Goal: Information Seeking & Learning: Learn about a topic

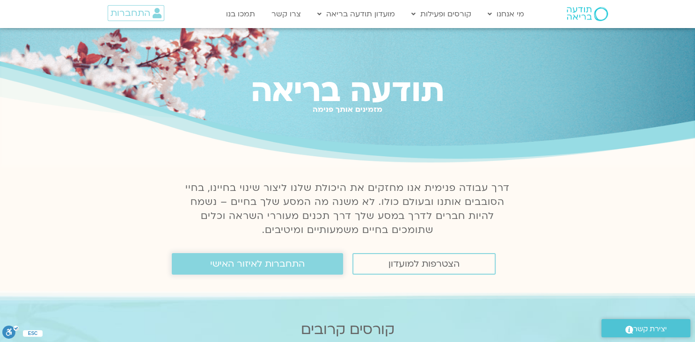
click at [254, 264] on span "התחברות לאיזור האישי" at bounding box center [257, 264] width 95 height 10
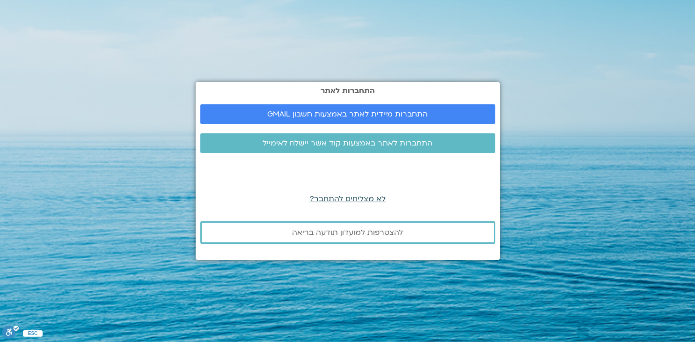
click at [332, 199] on span "לא מצליחים להתחבר?" at bounding box center [348, 199] width 76 height 10
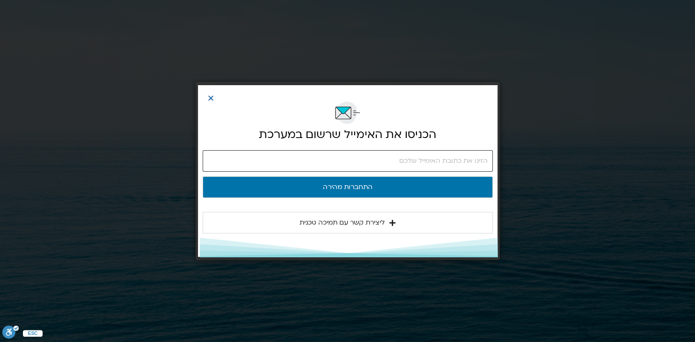
click at [320, 162] on input "email" at bounding box center [348, 161] width 290 height 22
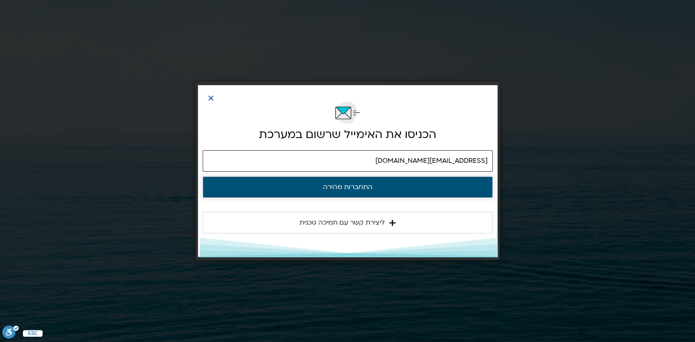
type input "mhaskelp@gmail.com"
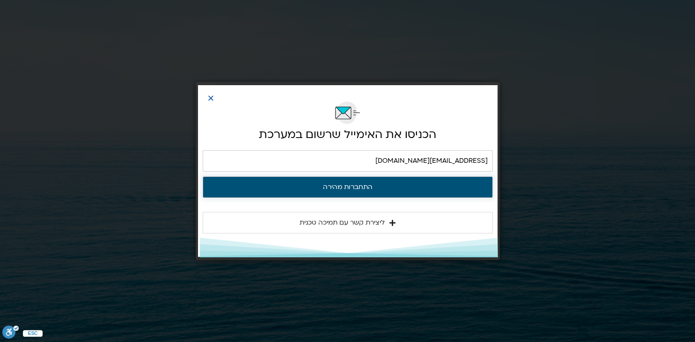
click at [364, 191] on button "התחברות מהירה" at bounding box center [348, 187] width 290 height 22
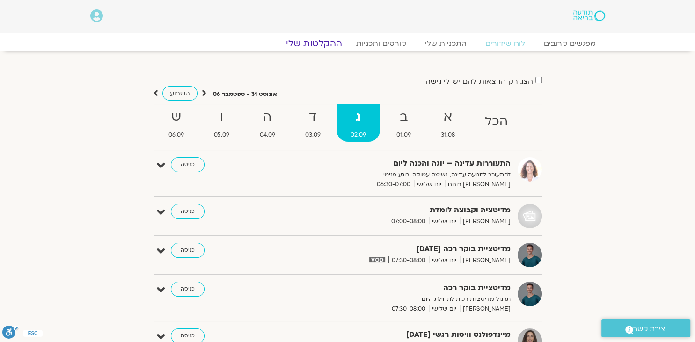
click at [328, 47] on link "ההקלטות שלי" at bounding box center [314, 43] width 79 height 11
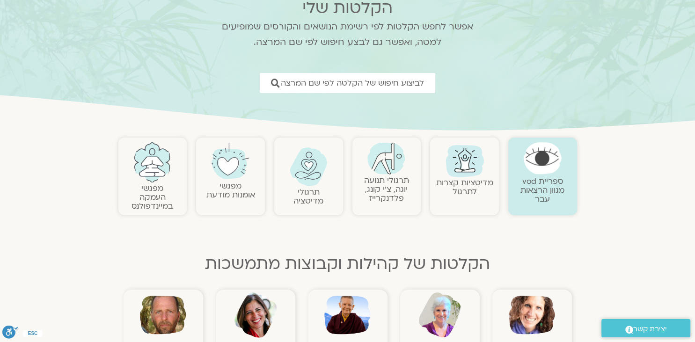
scroll to position [49, 0]
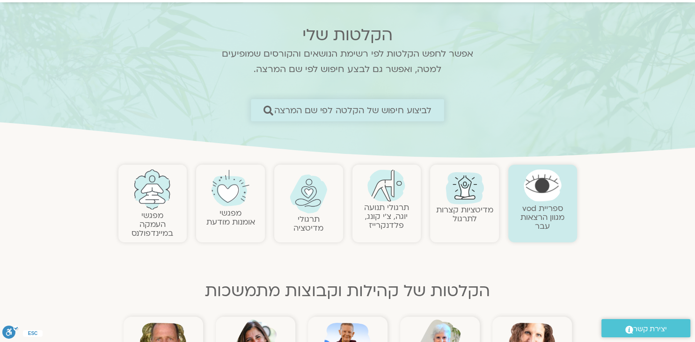
click at [327, 110] on span "לביצוע חיפוש של הקלטה לפי שם המרצה" at bounding box center [353, 110] width 158 height 10
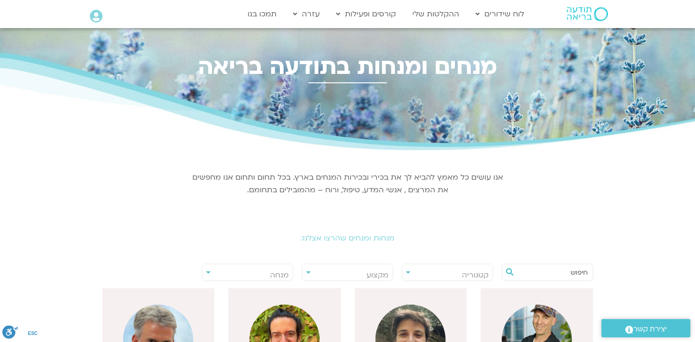
scroll to position [148, 0]
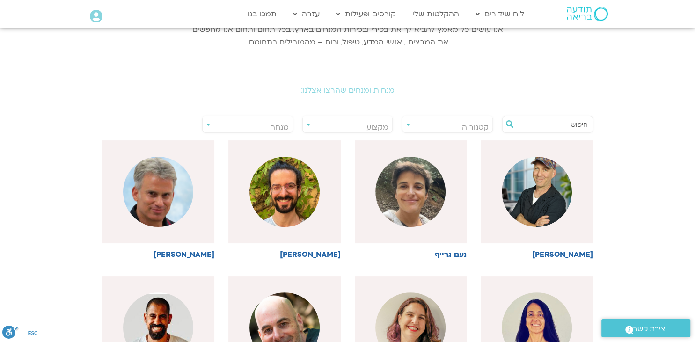
click at [257, 127] on span "מנחה" at bounding box center [248, 128] width 90 height 22
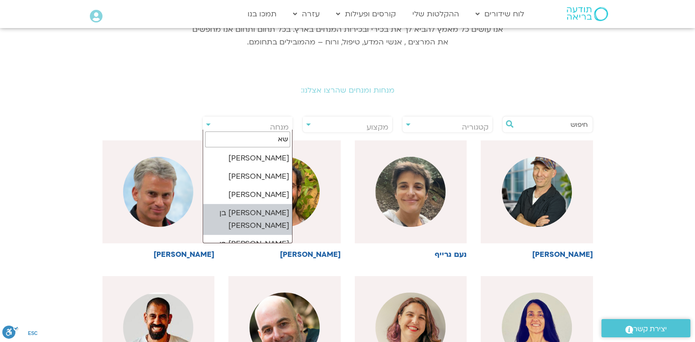
scroll to position [28, 0]
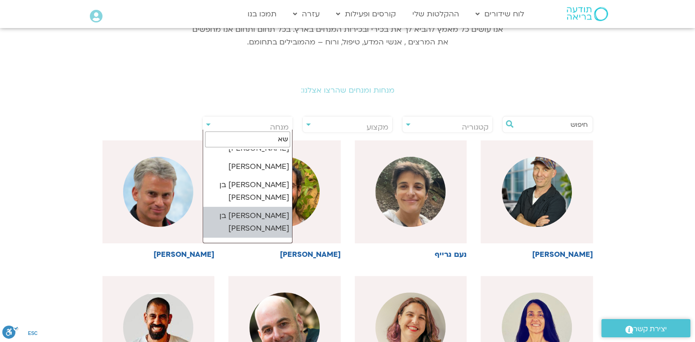
type input "שא"
select select "****"
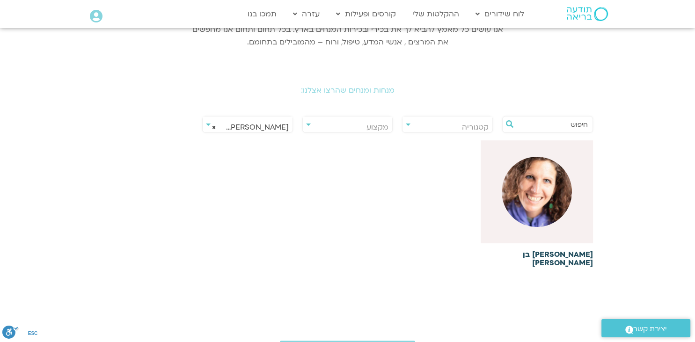
click at [568, 194] on img at bounding box center [537, 192] width 70 height 70
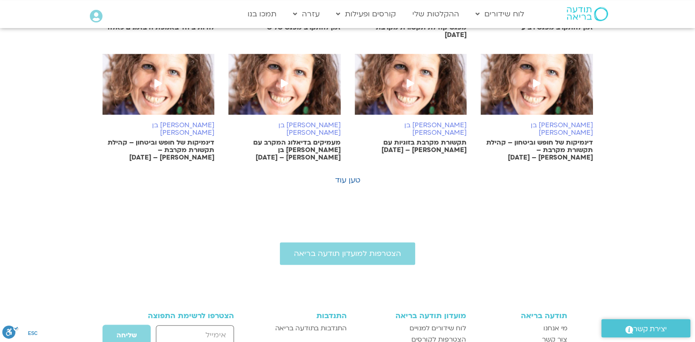
scroll to position [642, 0]
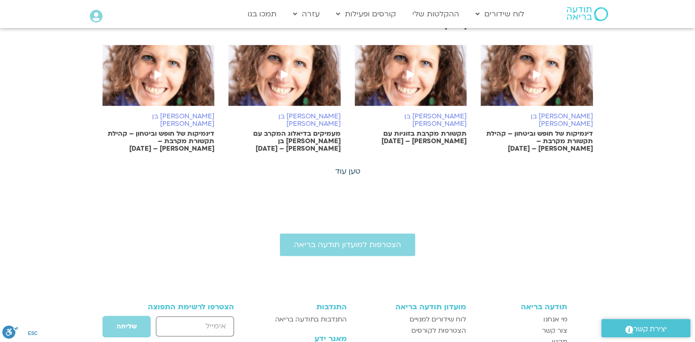
click at [354, 166] on link "טען עוד" at bounding box center [347, 171] width 25 height 10
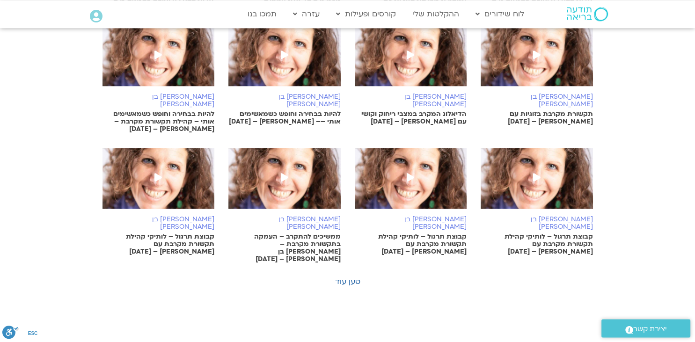
scroll to position [1038, 0]
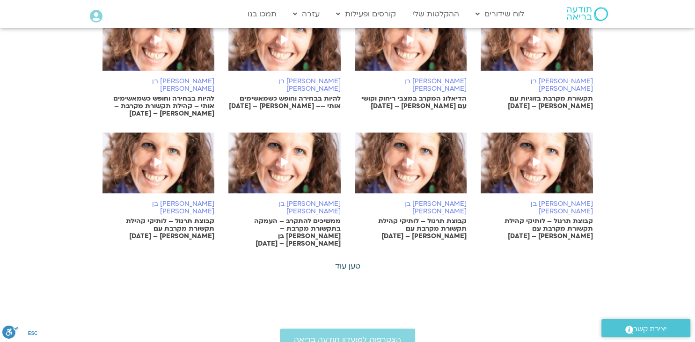
click at [346, 261] on link "טען עוד" at bounding box center [347, 266] width 25 height 10
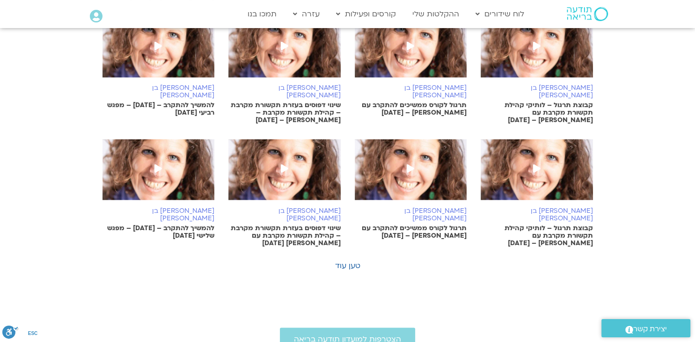
scroll to position [1582, 0]
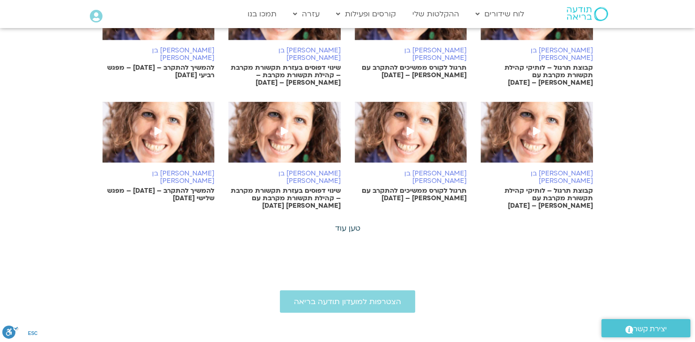
click at [351, 223] on link "טען עוד" at bounding box center [347, 228] width 25 height 10
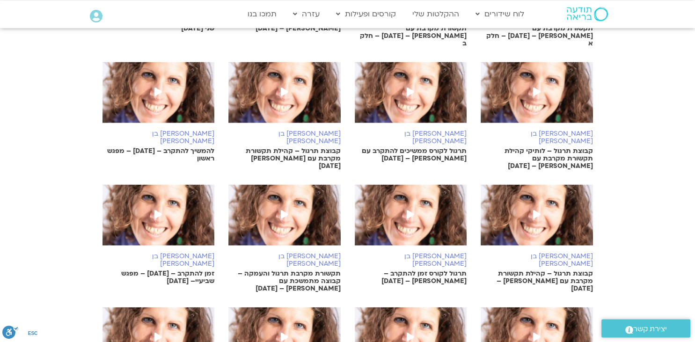
scroll to position [1927, 0]
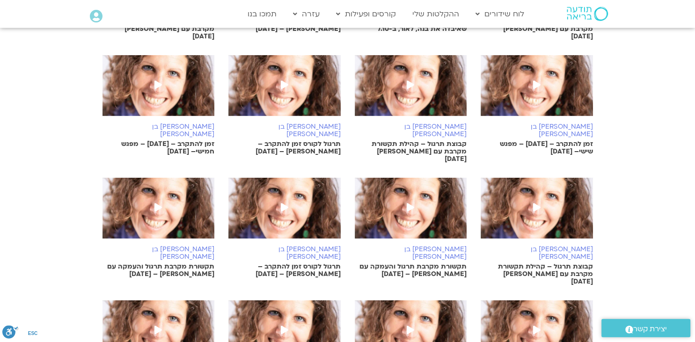
scroll to position [2273, 0]
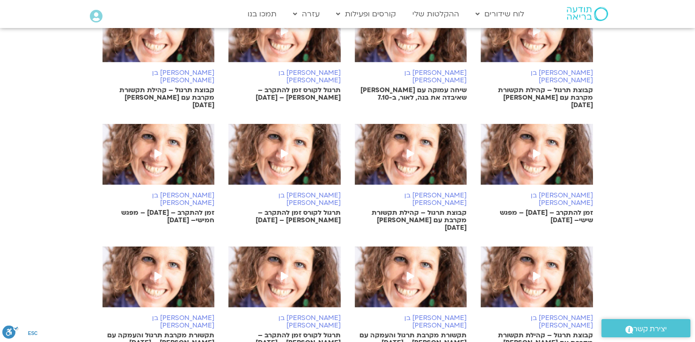
scroll to position [2175, 0]
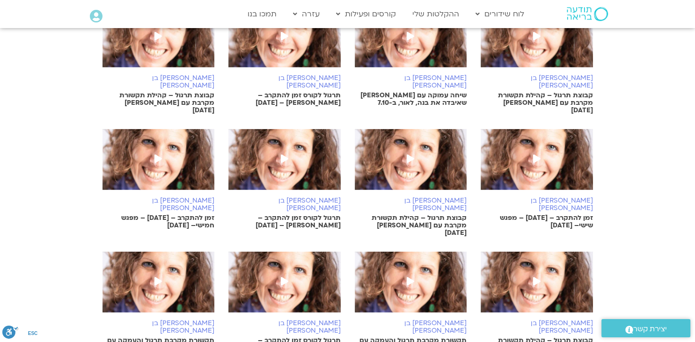
click at [299, 252] on img at bounding box center [284, 287] width 112 height 70
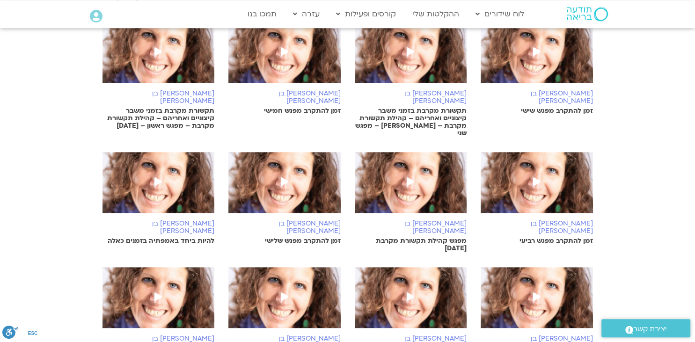
scroll to position [563, 0]
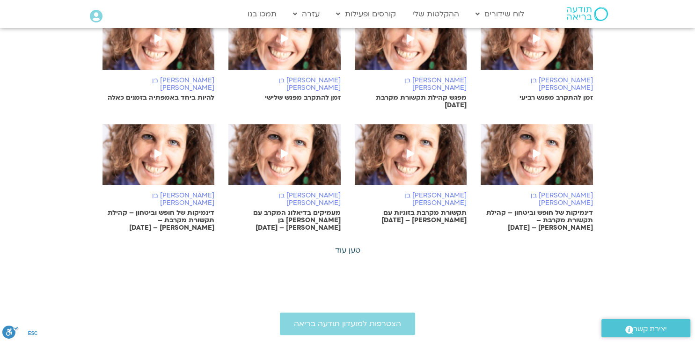
click at [352, 245] on link "טען עוד" at bounding box center [347, 250] width 25 height 10
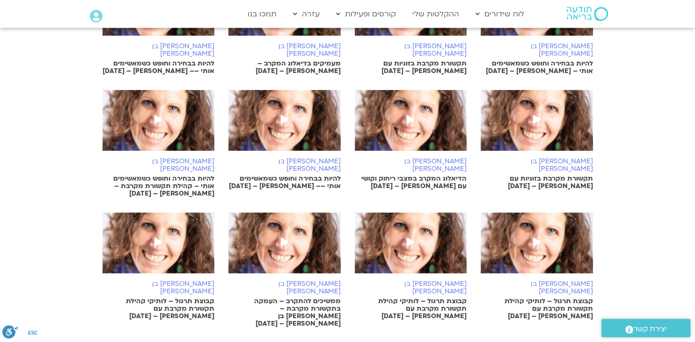
scroll to position [959, 0]
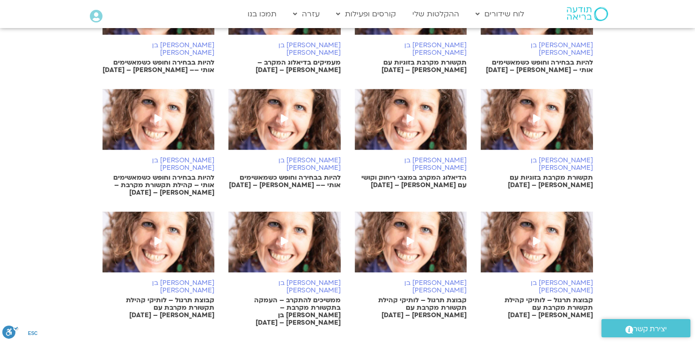
click at [355, 340] on link "טען עוד" at bounding box center [347, 345] width 25 height 10
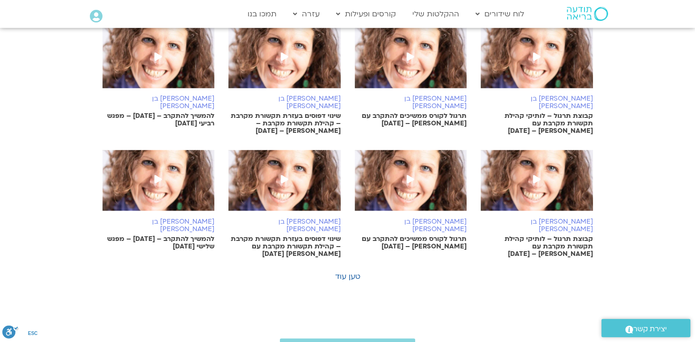
scroll to position [1552, 0]
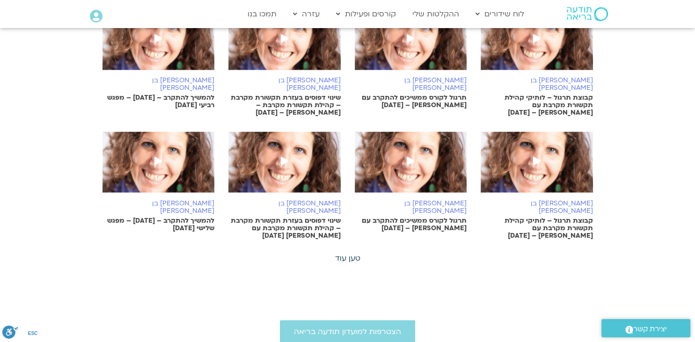
click at [351, 253] on link "טען עוד" at bounding box center [347, 258] width 25 height 10
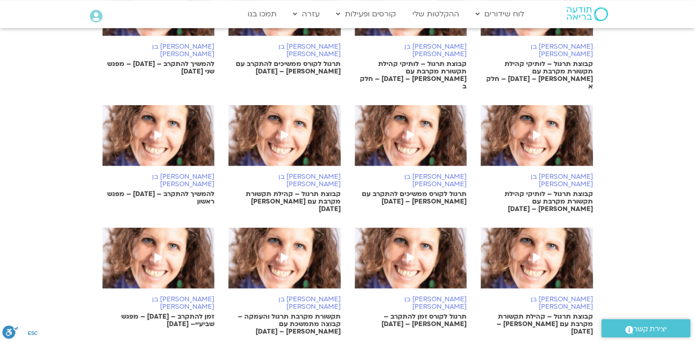
scroll to position [1897, 0]
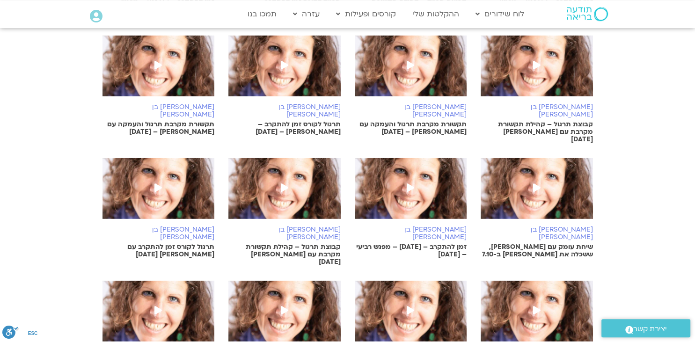
scroll to position [2392, 0]
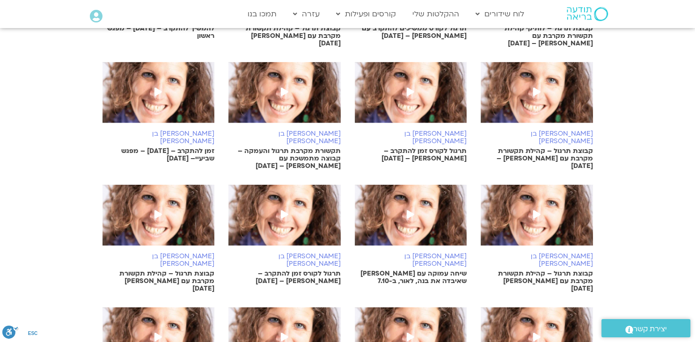
scroll to position [1947, 0]
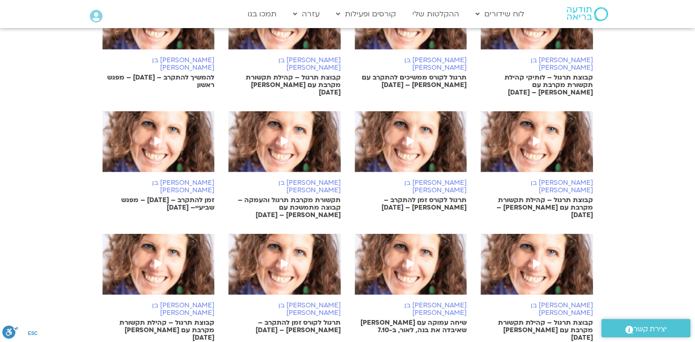
click at [282, 234] on img at bounding box center [284, 269] width 112 height 70
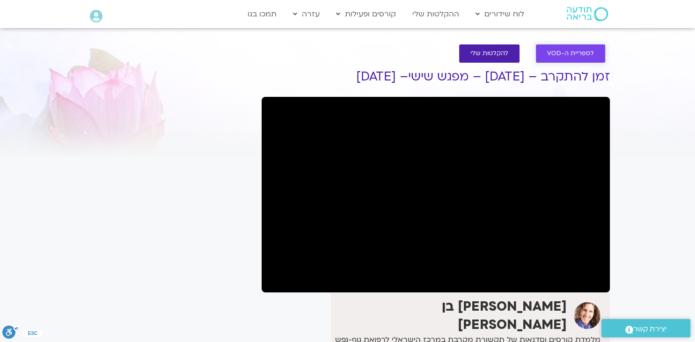
click at [559, 60] on link "לספריית ה-VOD" at bounding box center [570, 53] width 69 height 18
click at [551, 53] on span "לספריית ה-VOD" at bounding box center [570, 53] width 47 height 7
click at [549, 53] on span "לספריית ה-VOD" at bounding box center [570, 53] width 47 height 7
click at [572, 50] on link "לספריית ה-VOD" at bounding box center [570, 53] width 69 height 18
click at [568, 51] on span "לספריית ה-VOD" at bounding box center [570, 53] width 47 height 7
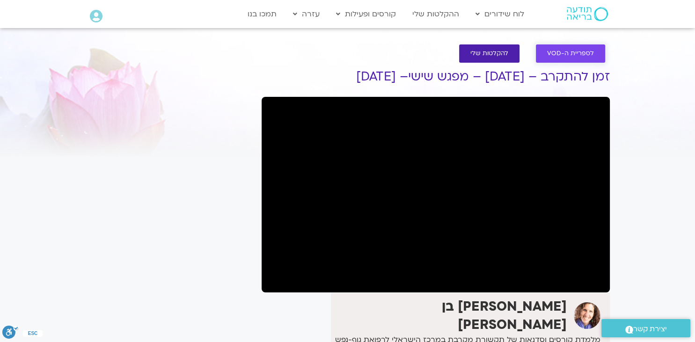
click at [568, 51] on span "לספריית ה-VOD" at bounding box center [570, 53] width 47 height 7
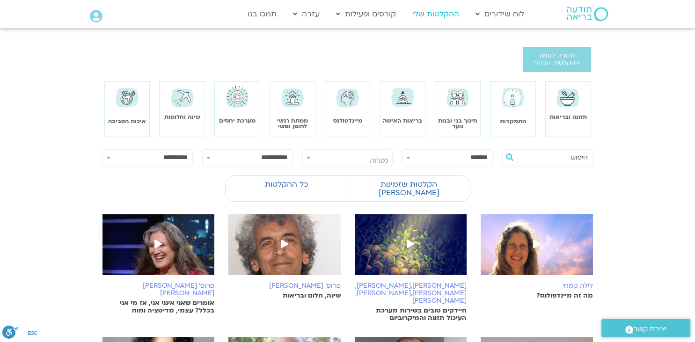
click at [433, 20] on link "ההקלטות שלי" at bounding box center [436, 14] width 56 height 18
click at [536, 57] on span "לחזרה לעמוד ההקלטות הכללי" at bounding box center [557, 59] width 46 height 14
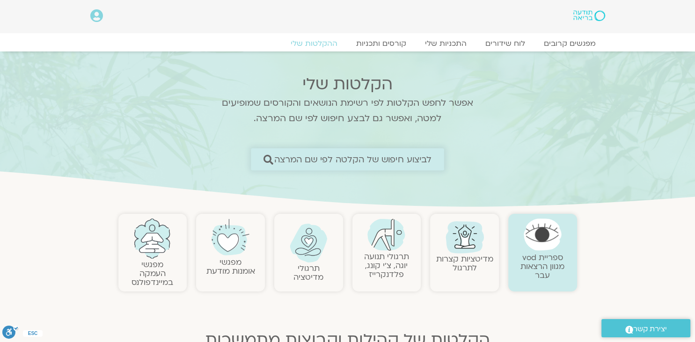
click at [296, 152] on link "לביצוע חיפוש של הקלטה לפי שם המרצה" at bounding box center [347, 159] width 193 height 22
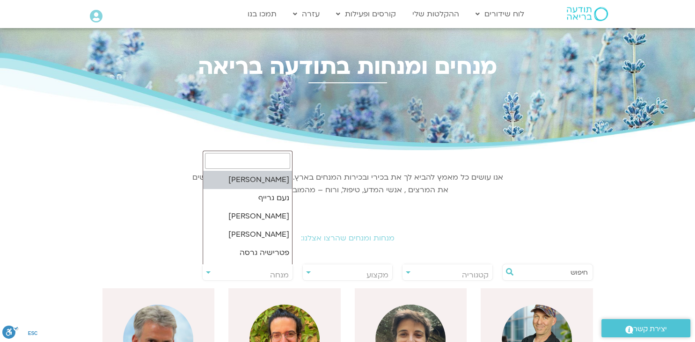
click at [261, 269] on span "מנחה" at bounding box center [248, 275] width 90 height 22
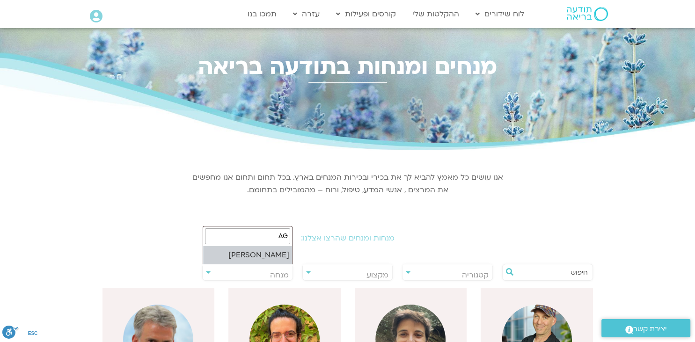
type input "A"
type input "a"
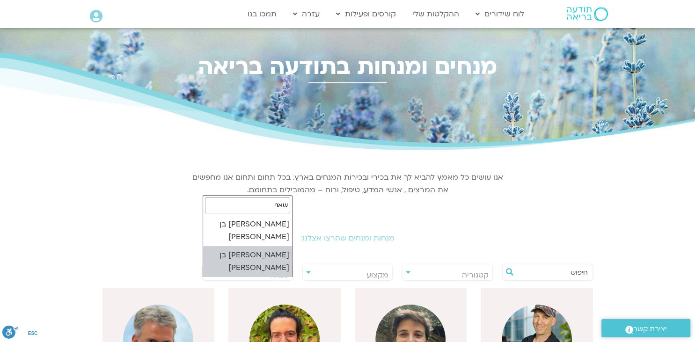
type input "שאני"
select select "****"
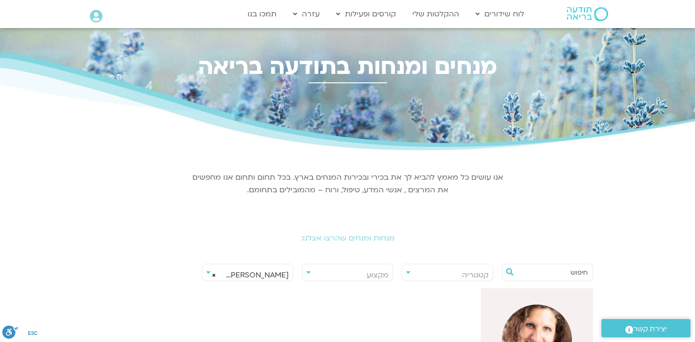
click at [561, 303] on div at bounding box center [537, 339] width 112 height 103
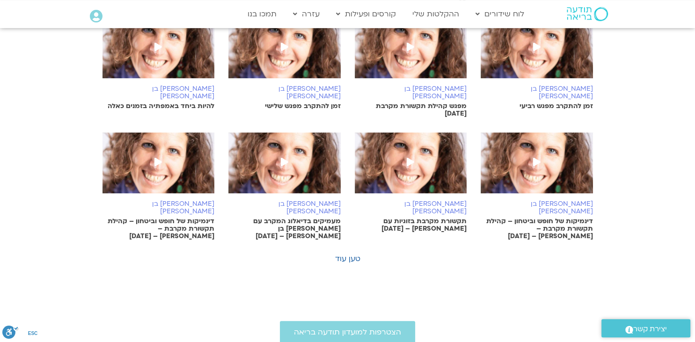
scroll to position [593, 0]
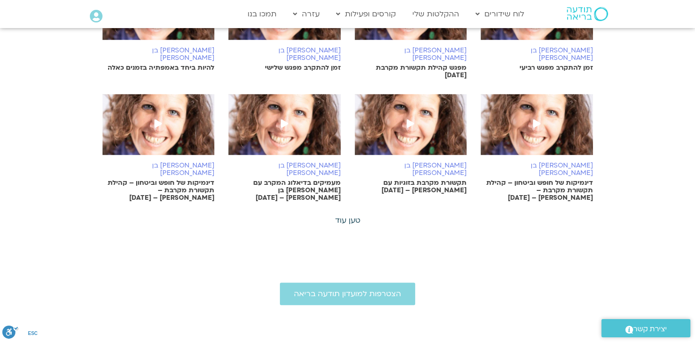
click at [342, 215] on link "טען עוד" at bounding box center [347, 220] width 25 height 10
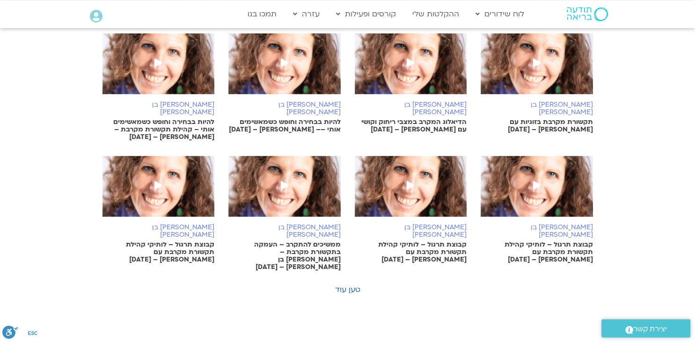
scroll to position [1087, 0]
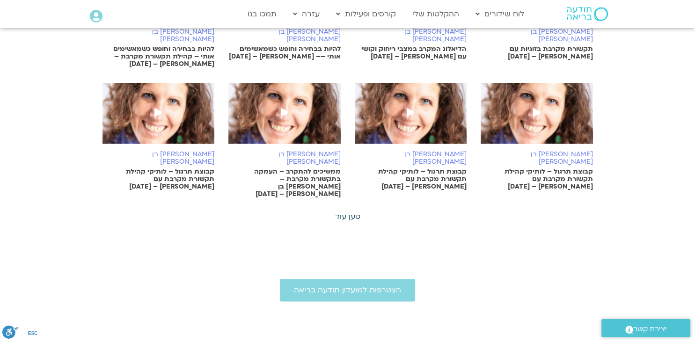
click at [346, 212] on link "טען עוד" at bounding box center [347, 217] width 25 height 10
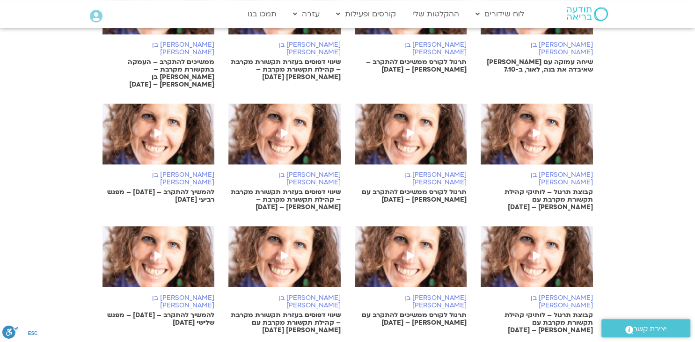
scroll to position [1582, 0]
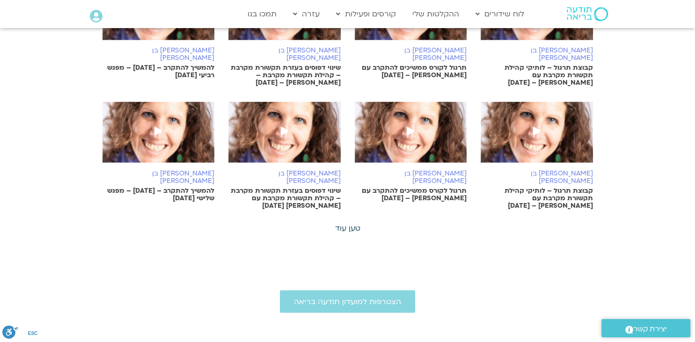
click at [344, 223] on link "טען עוד" at bounding box center [347, 228] width 25 height 10
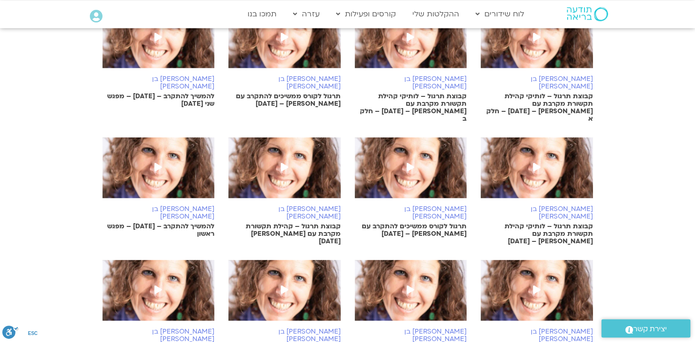
scroll to position [1927, 0]
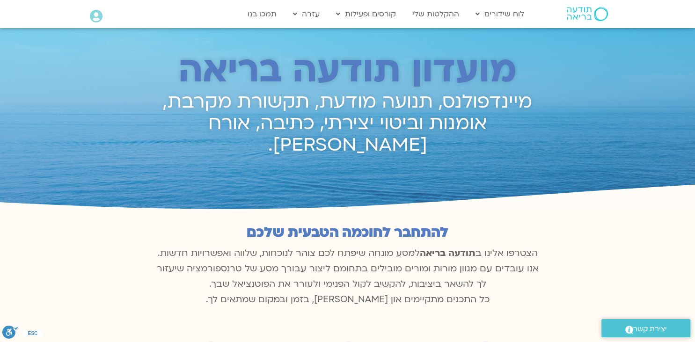
scroll to position [451, 0]
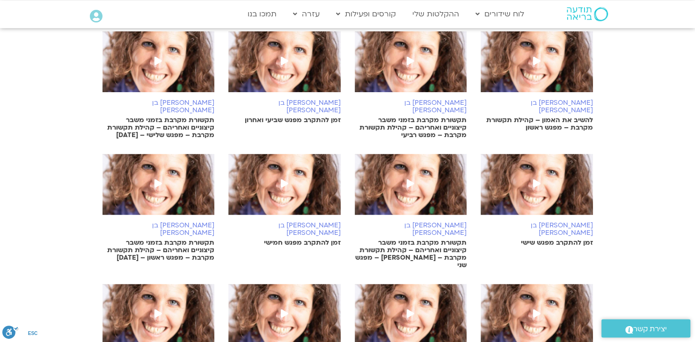
scroll to position [266, 0]
